Goal: Find specific page/section: Find specific page/section

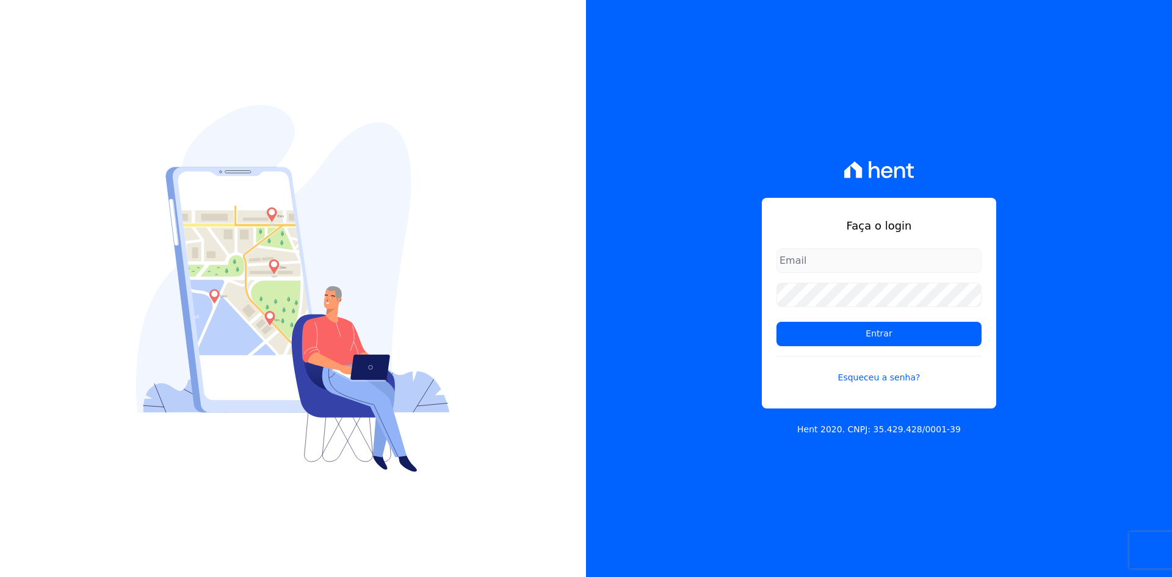
click at [792, 259] on input "email" at bounding box center [879, 260] width 205 height 24
type input "[EMAIL_ADDRESS][DOMAIN_NAME]"
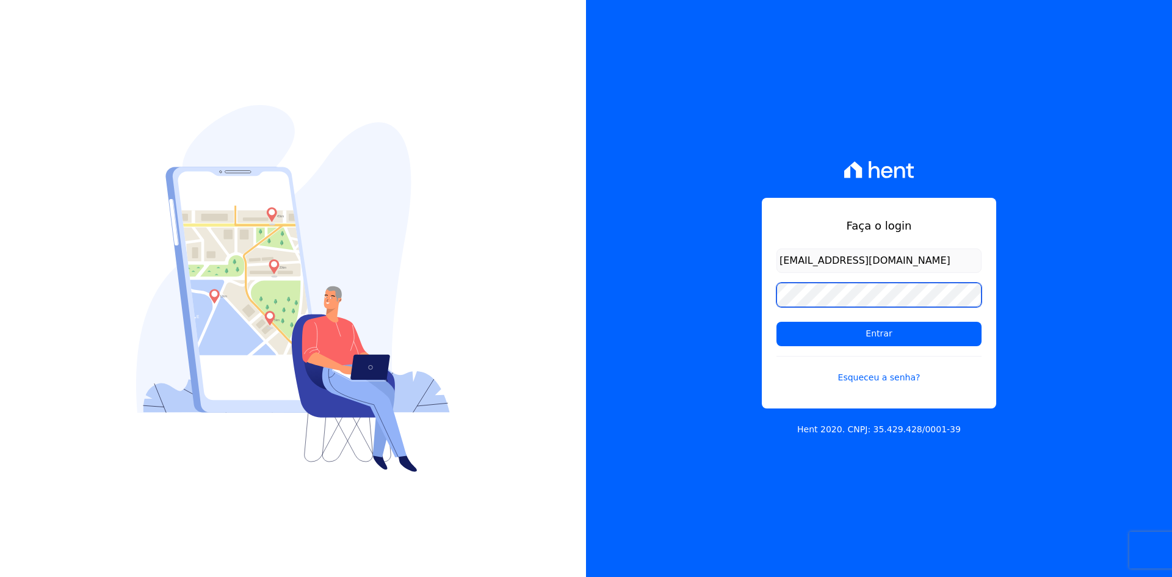
click at [777, 322] on input "Entrar" at bounding box center [879, 334] width 205 height 24
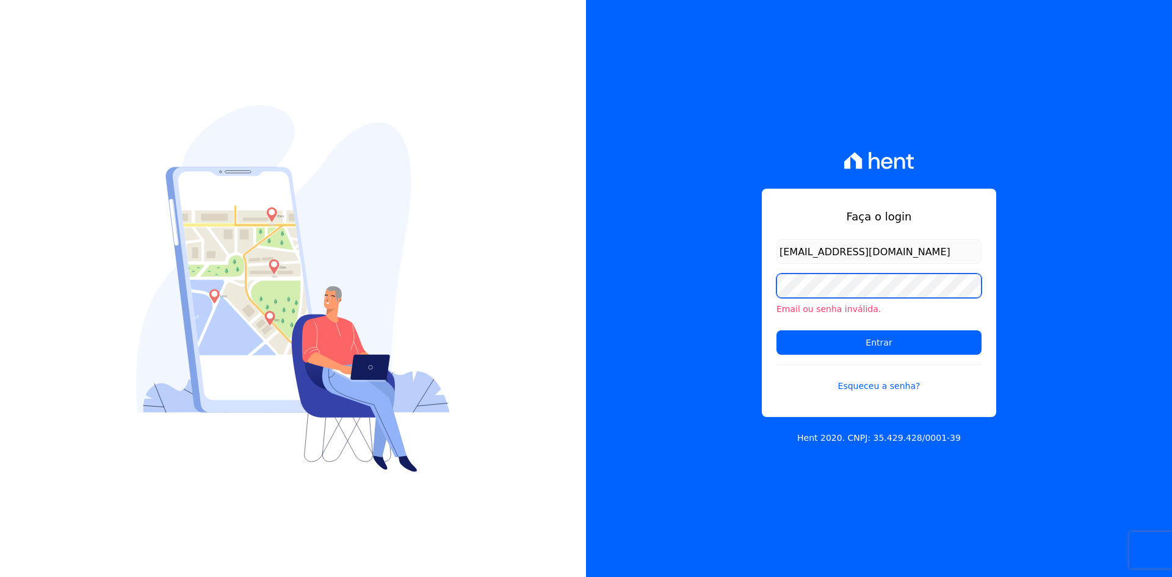
click at [777, 330] on input "Entrar" at bounding box center [879, 342] width 205 height 24
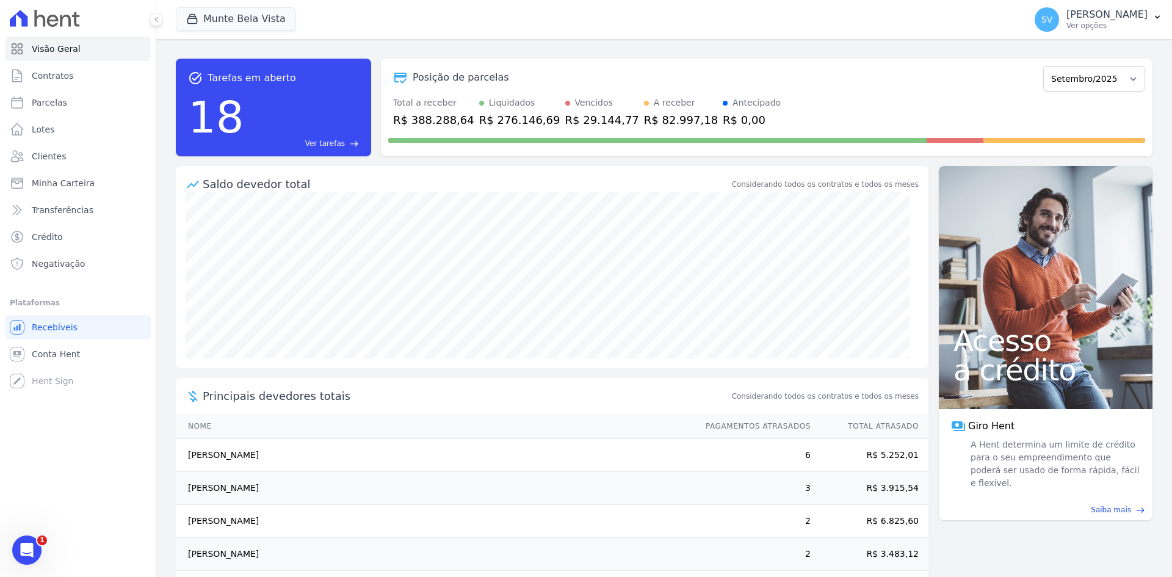
scroll to position [46, 0]
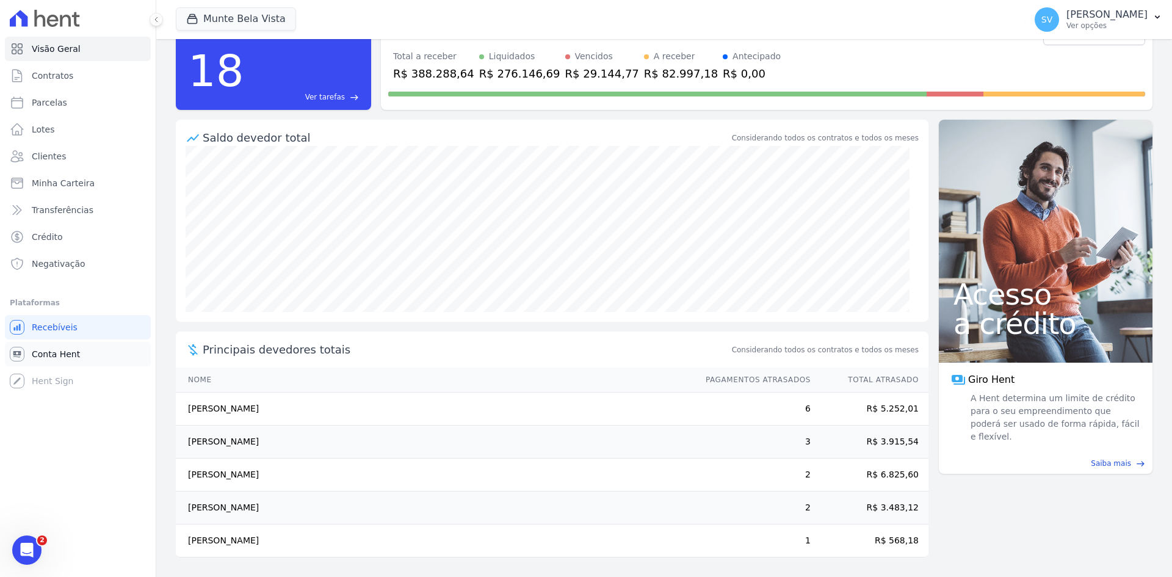
click at [57, 352] on span "Conta Hent" at bounding box center [56, 354] width 48 height 12
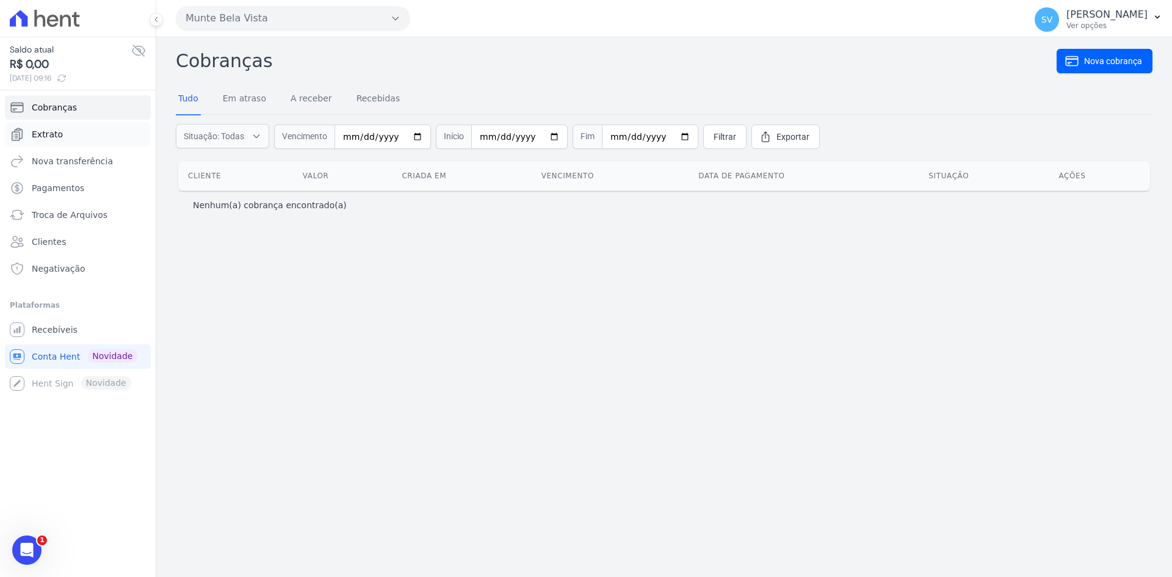
click at [62, 131] on link "Extrato" at bounding box center [78, 134] width 146 height 24
